Goal: Communication & Community: Connect with others

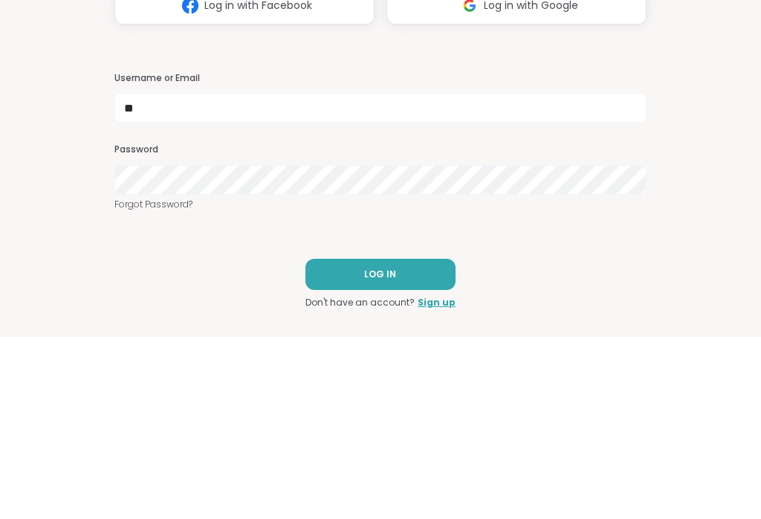
scroll to position [182, 0]
type input "******"
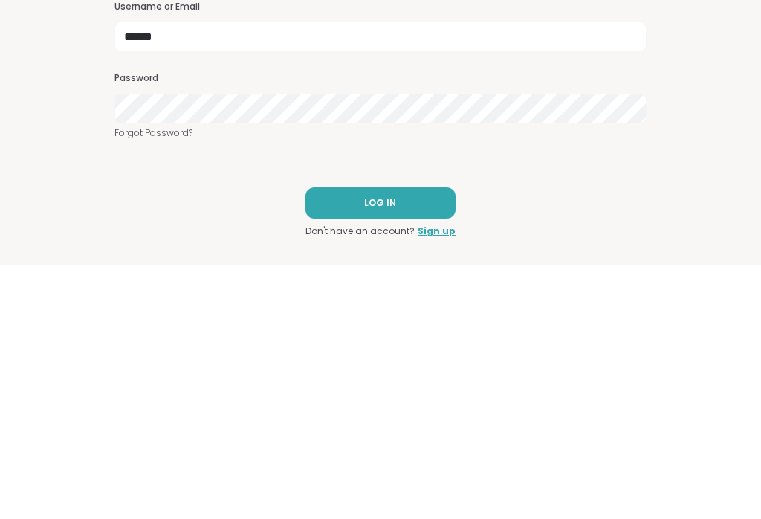
click at [412, 441] on button "LOG IN" at bounding box center [380, 456] width 150 height 31
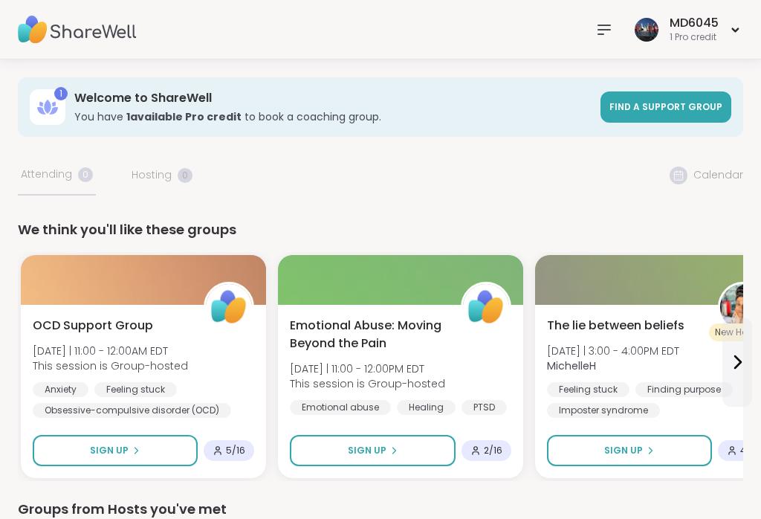
click at [671, 105] on span "Find a support group" at bounding box center [665, 106] width 113 height 13
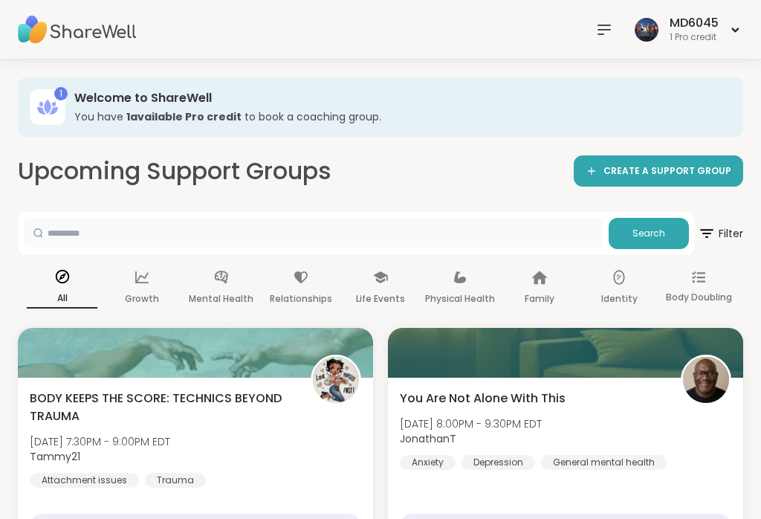
click at [83, 233] on input "text" at bounding box center [313, 233] width 579 height 30
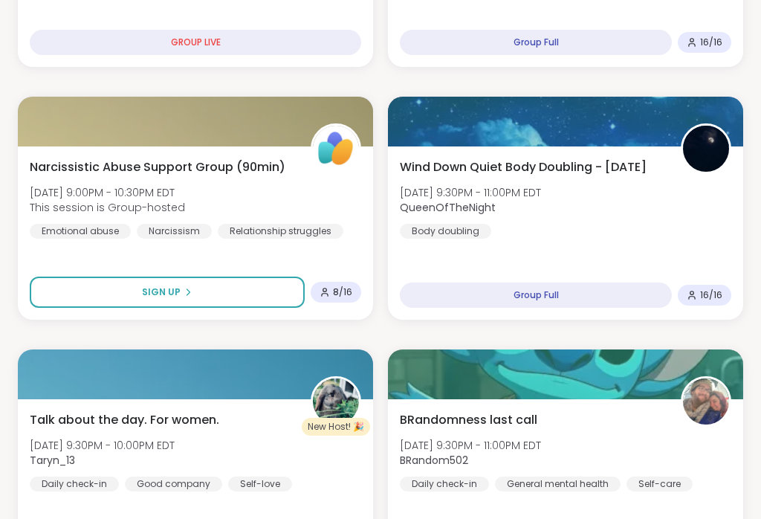
scroll to position [989, 0]
click at [701, 351] on div at bounding box center [565, 374] width 355 height 50
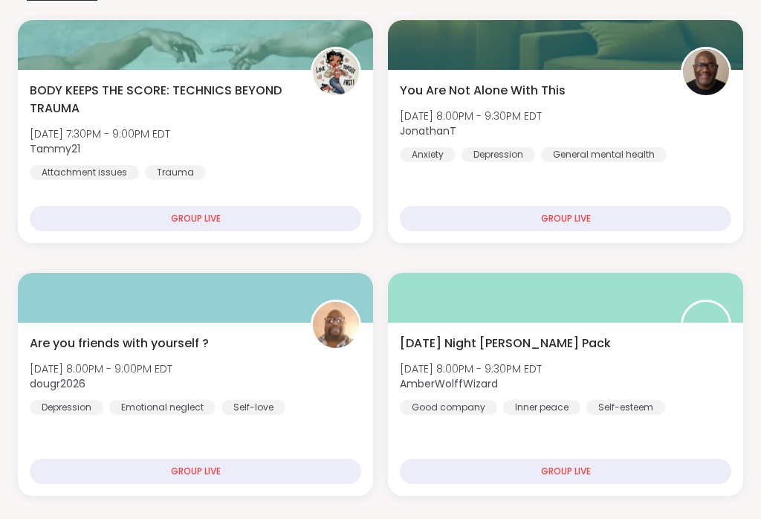
scroll to position [306, 0]
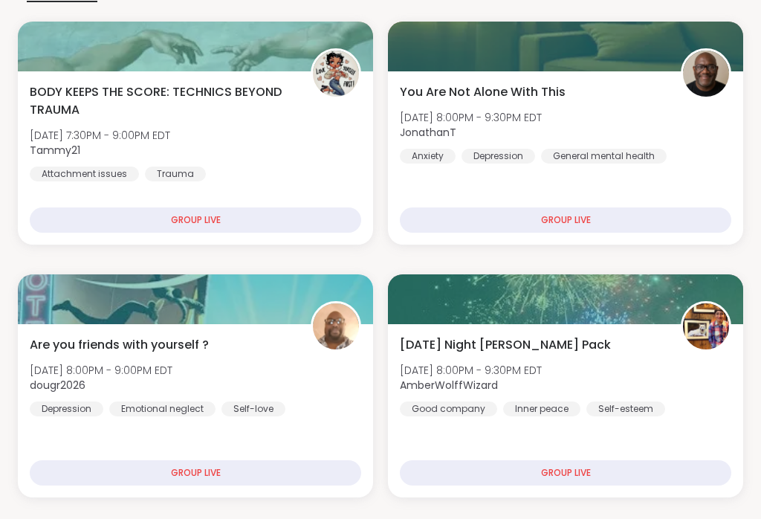
click at [114, 306] on div at bounding box center [195, 299] width 355 height 50
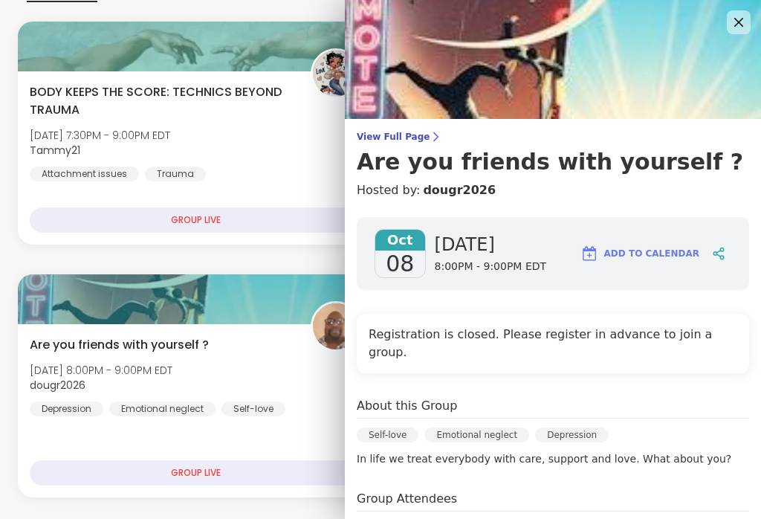
scroll to position [0, 0]
click at [732, 24] on icon at bounding box center [738, 22] width 18 height 18
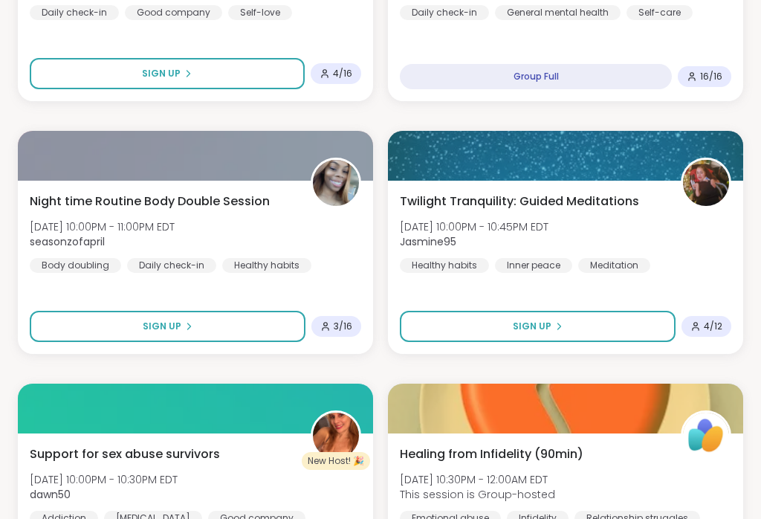
scroll to position [1464, 0]
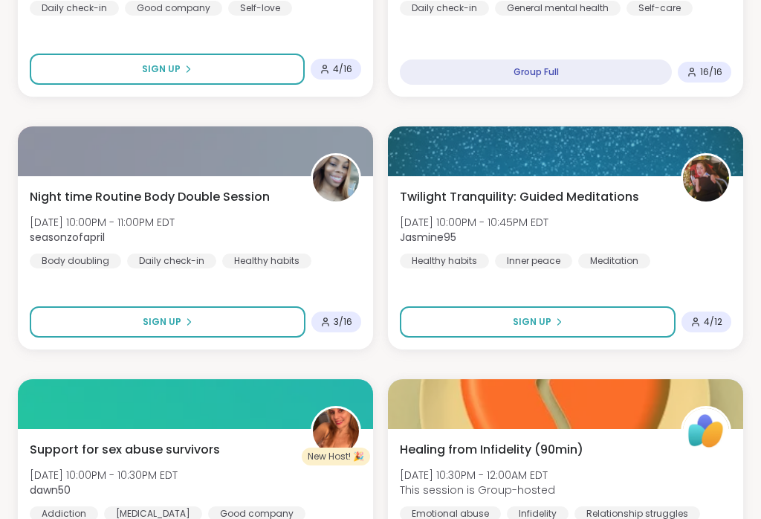
click at [81, 215] on span "[DATE] 10:00PM - 11:00PM EDT" at bounding box center [102, 222] width 145 height 15
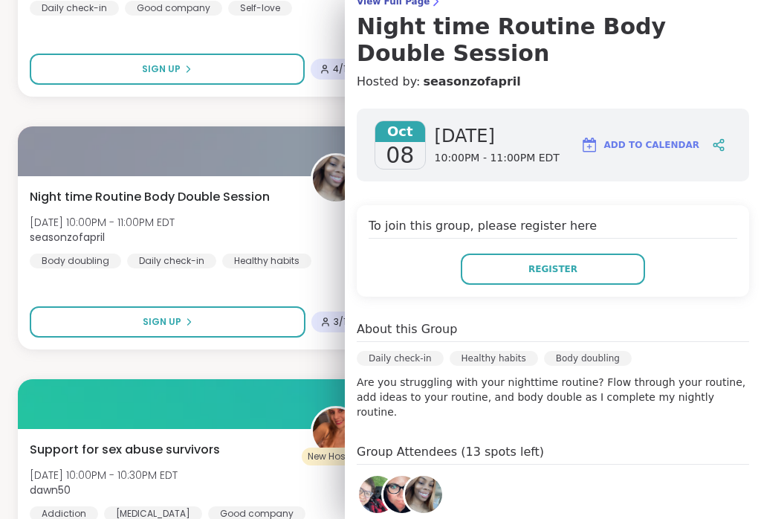
scroll to position [140, 0]
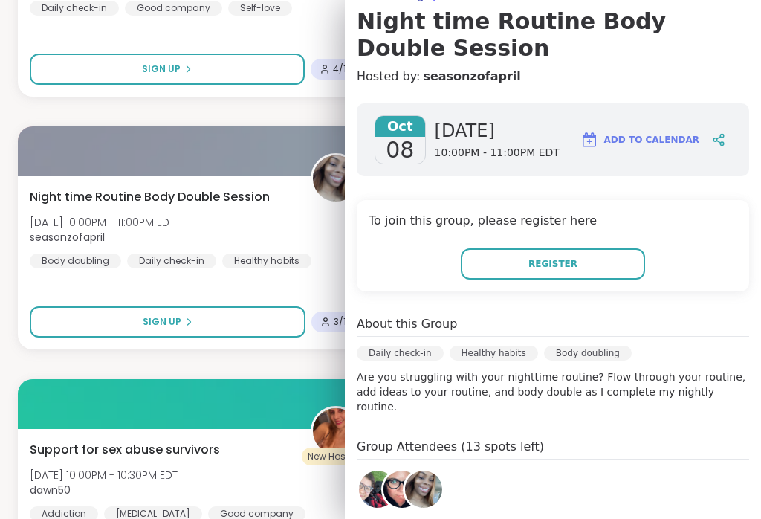
click at [33, 126] on div at bounding box center [195, 151] width 355 height 50
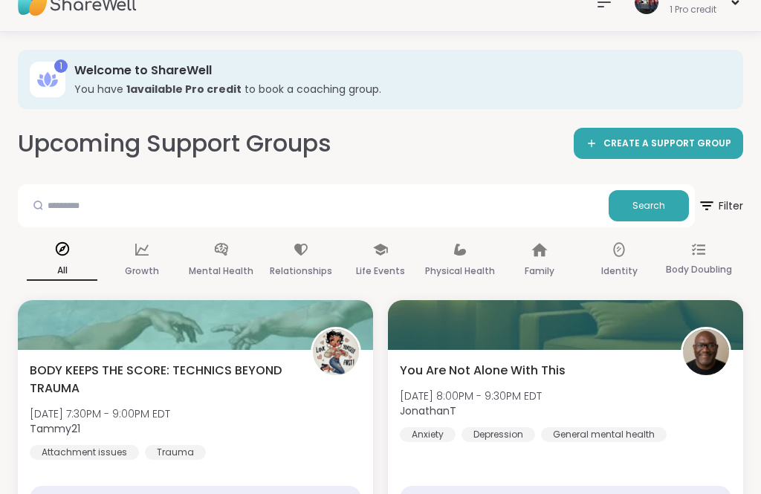
scroll to position [0, 0]
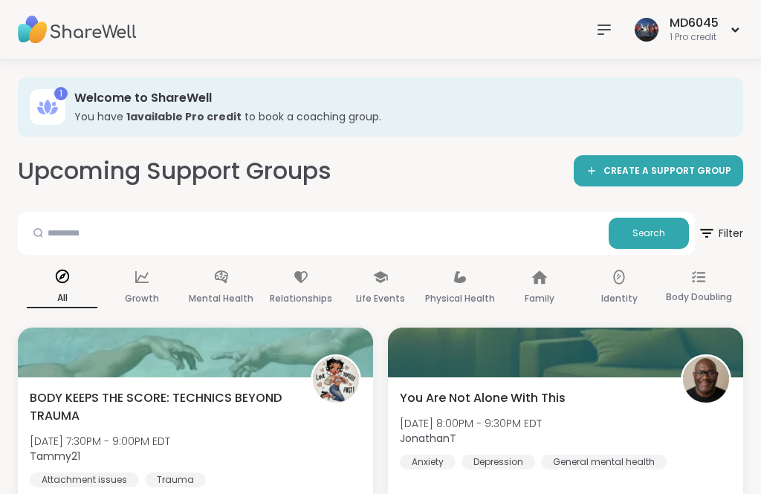
click at [716, 31] on div "1 Pro credit" at bounding box center [693, 37] width 49 height 13
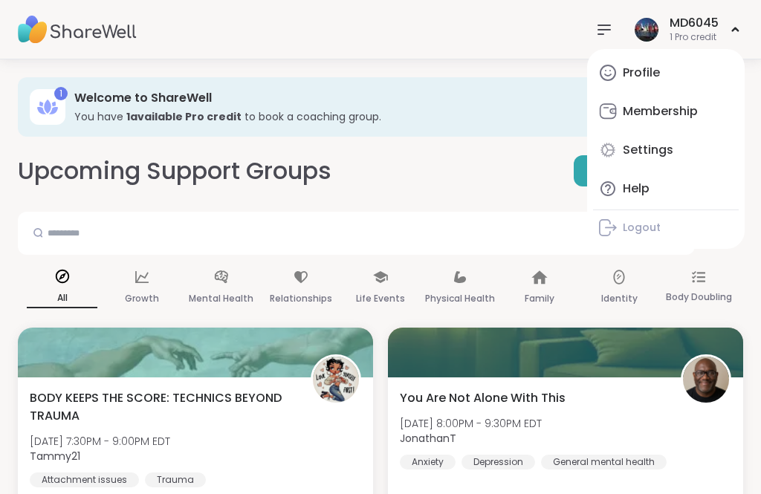
click at [659, 71] on div "Profile" at bounding box center [641, 73] width 37 height 16
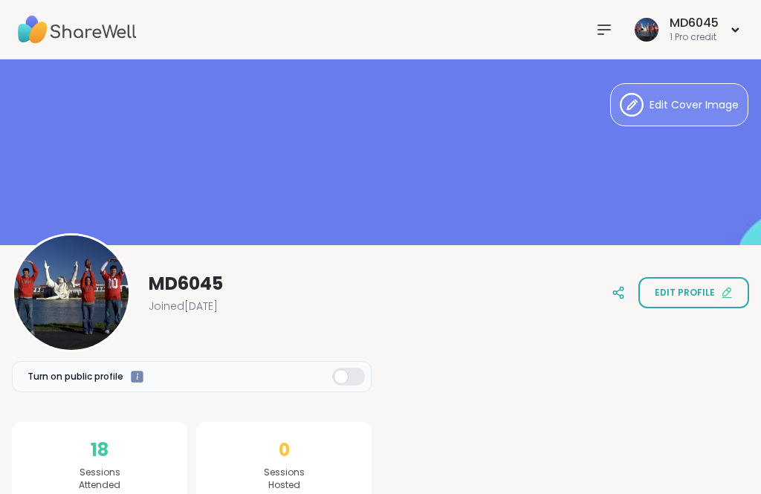
click at [609, 29] on icon at bounding box center [604, 29] width 12 height 9
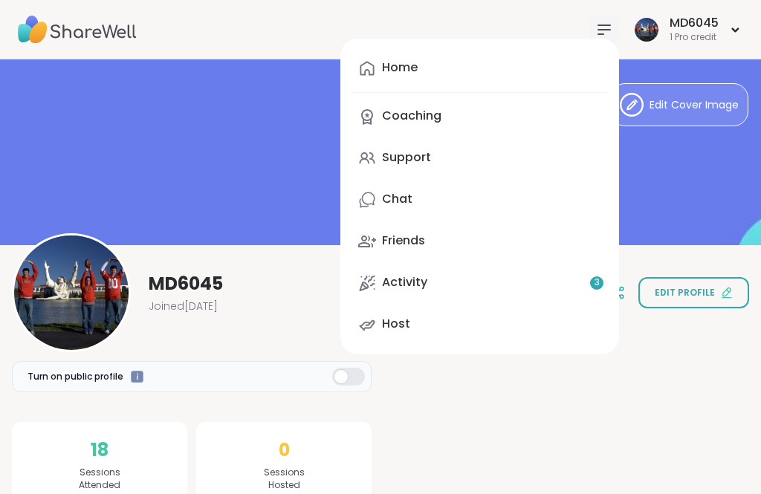
click at [429, 158] on link "Support" at bounding box center [479, 158] width 255 height 36
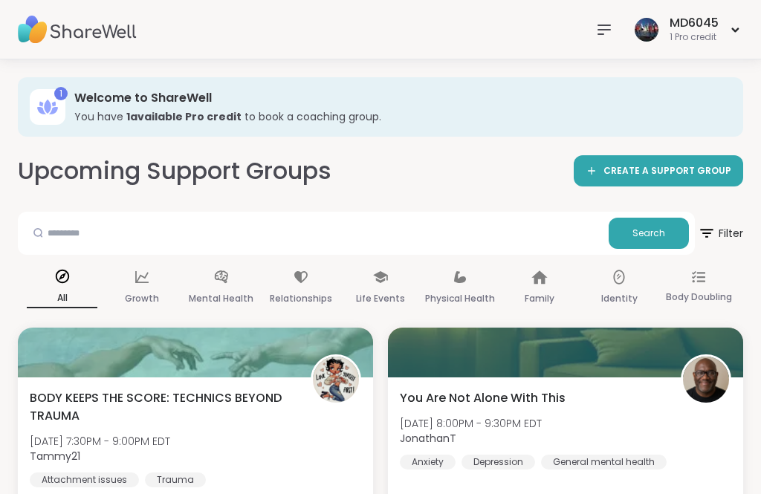
click at [597, 31] on icon at bounding box center [604, 30] width 18 height 18
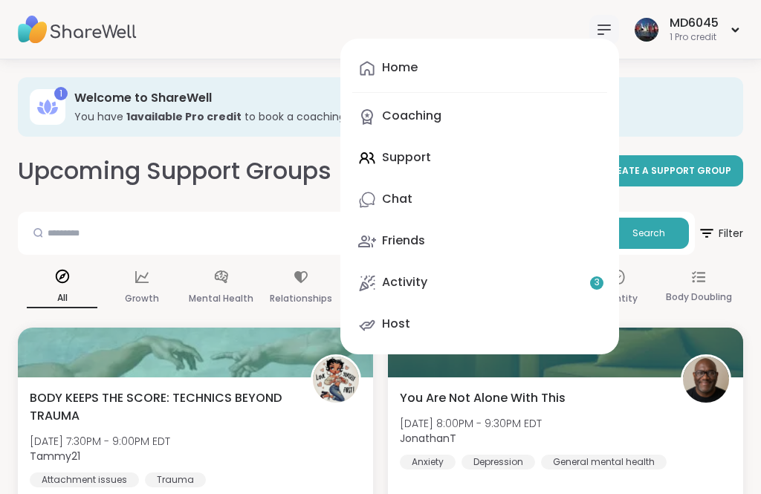
click at [410, 204] on div "Chat" at bounding box center [397, 199] width 30 height 16
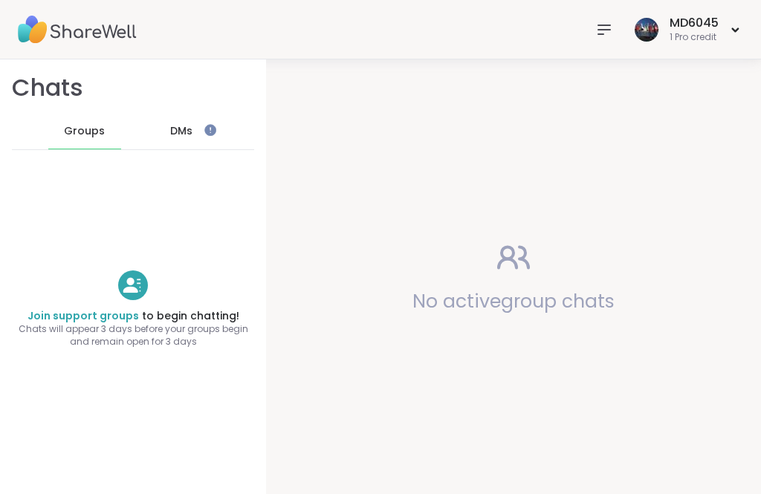
click at [192, 136] on span "DMs" at bounding box center [181, 131] width 22 height 15
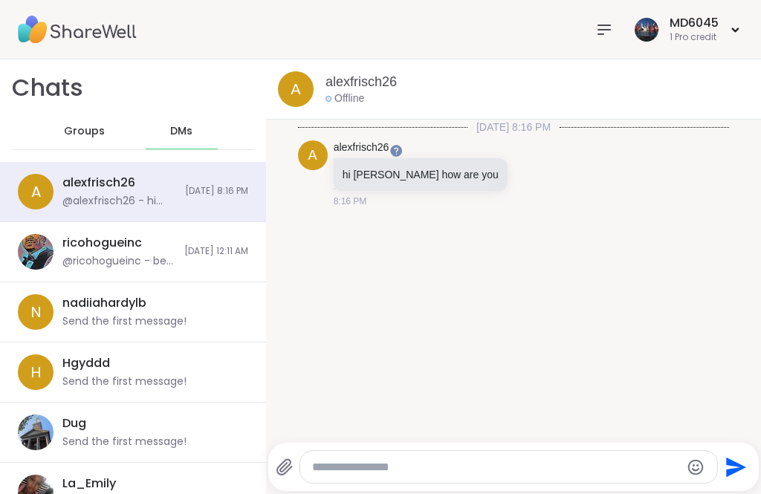
click at [90, 131] on span "Groups" at bounding box center [84, 131] width 41 height 15
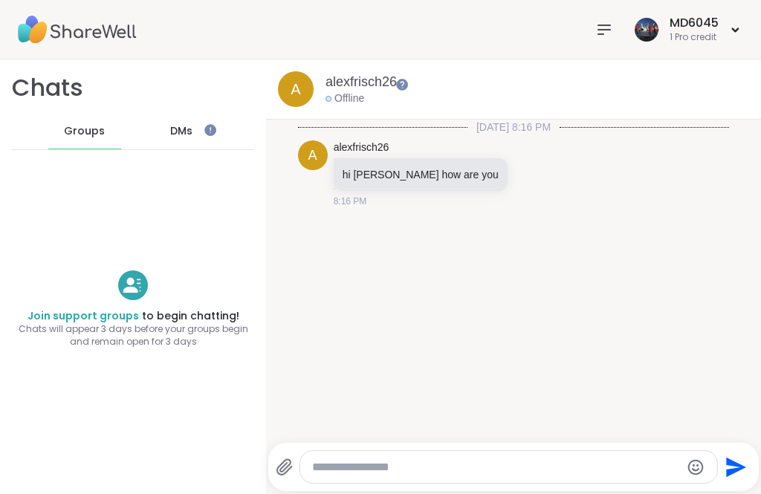
click at [91, 312] on link "Join support groups" at bounding box center [82, 315] width 111 height 15
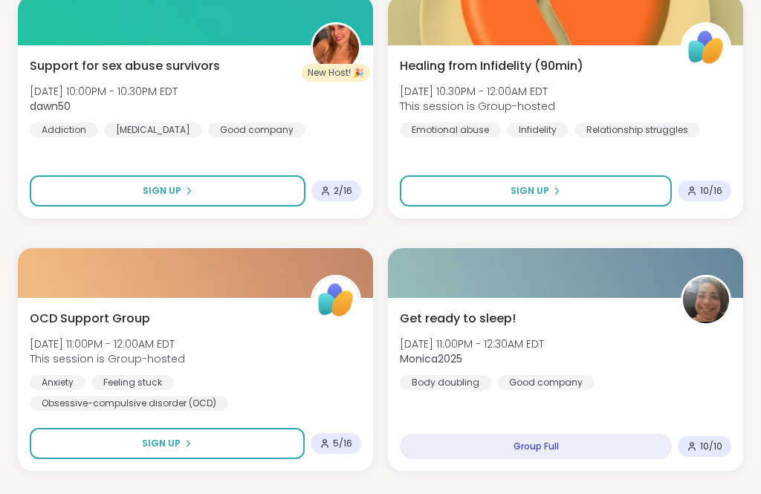
scroll to position [1861, 0]
